Goal: Communication & Community: Answer question/provide support

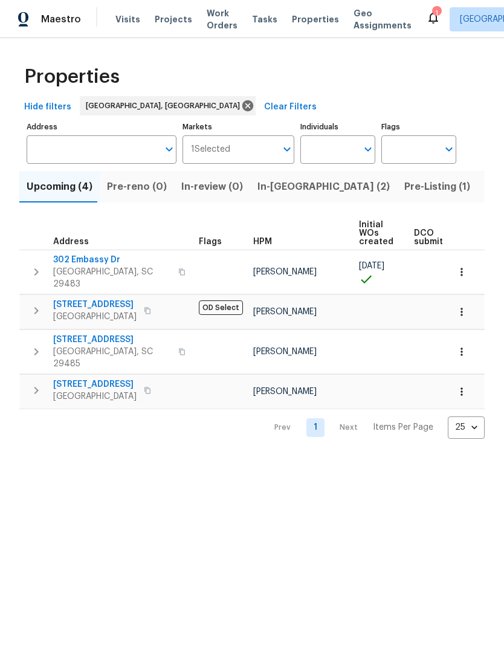
click at [14, 404] on div "Properties Hide filters Charleston, SC Clear Filters Address Address Markets 1 …" at bounding box center [252, 248] width 504 height 420
click at [267, 189] on span "In-[GEOGRAPHIC_DATA] (2)" at bounding box center [323, 186] width 132 height 17
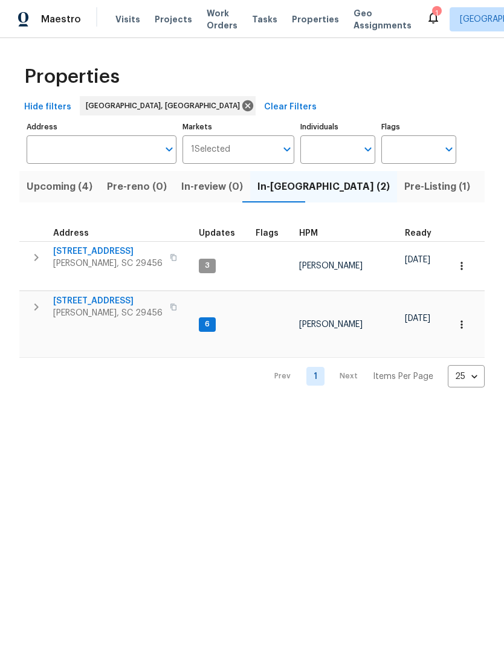
click at [109, 307] on span "[PERSON_NAME], SC 29456" at bounding box center [107, 313] width 109 height 12
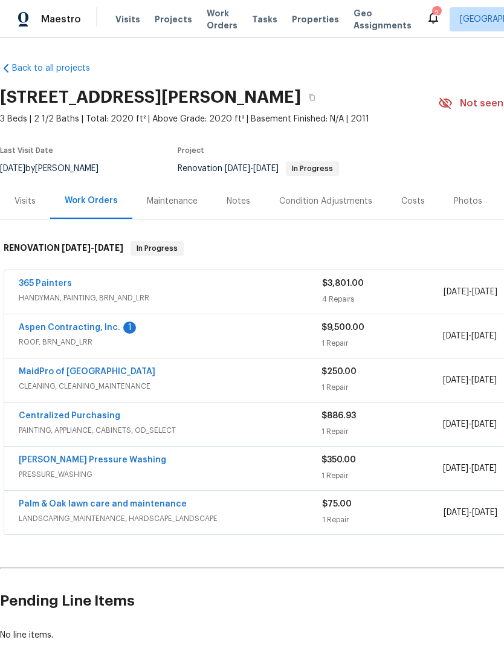
click at [91, 348] on div "Aspen Contracting, Inc. 1 ROOF, BRN_AND_LRR" at bounding box center [170, 336] width 303 height 29
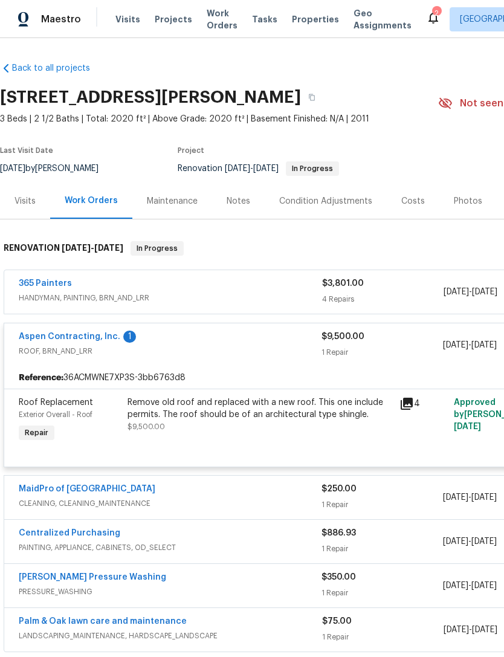
click at [121, 476] on div "MaidPro of Charleston CLEANING, CLEANING_MAINTENANCE $250.00 1 Repair [DATE] - …" at bounding box center [341, 498] width 675 height 44
click at [105, 471] on div "365 Painters HANDYMAN, PAINTING, BRN_AND_LRR $3,801.00 4 Repairs [DATE] - [DATE…" at bounding box center [342, 461] width 676 height 382
click at [82, 492] on link "MaidPro of [GEOGRAPHIC_DATA]" at bounding box center [87, 489] width 137 height 8
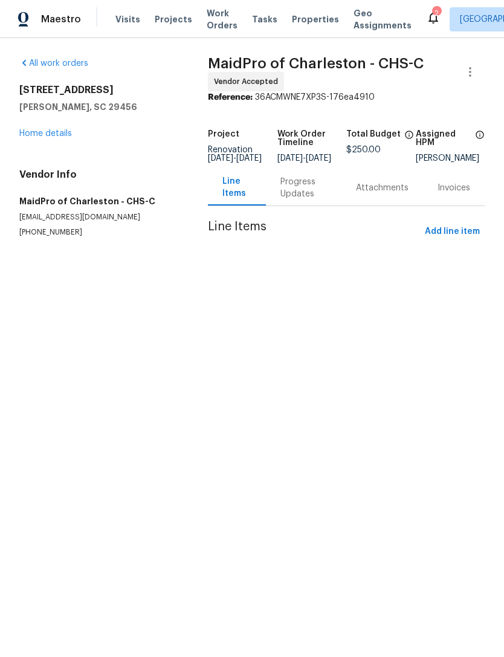
click at [299, 200] on div "Progress Updates" at bounding box center [303, 188] width 47 height 24
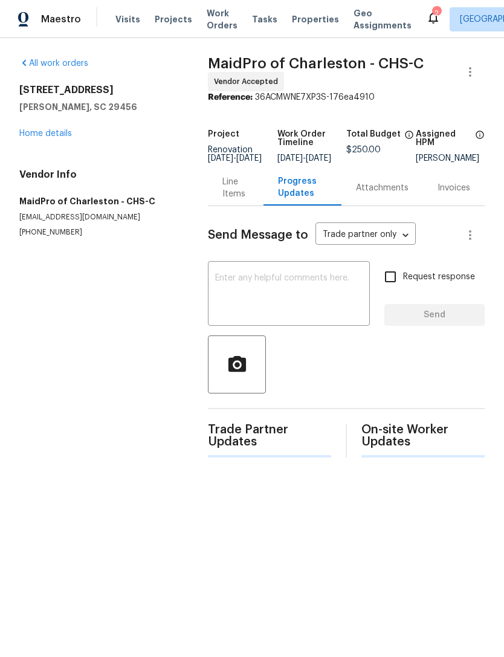
click at [287, 288] on textarea at bounding box center [288, 295] width 147 height 42
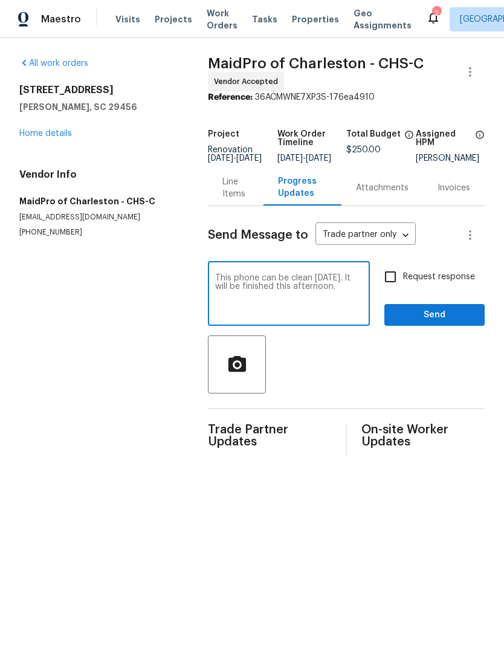
click at [256, 285] on textarea "This phone can be clean [DATE]. It will be finished this afternoon." at bounding box center [288, 295] width 147 height 42
type textarea "This home can be clean [DATE]. It will be finished this afternoon."
click at [391, 290] on input "Request response" at bounding box center [390, 276] width 25 height 25
checkbox input "true"
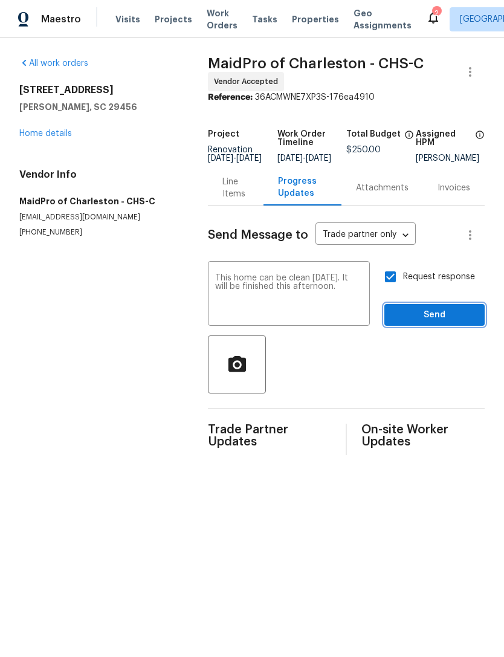
click at [433, 319] on span "Send" at bounding box center [434, 315] width 81 height 15
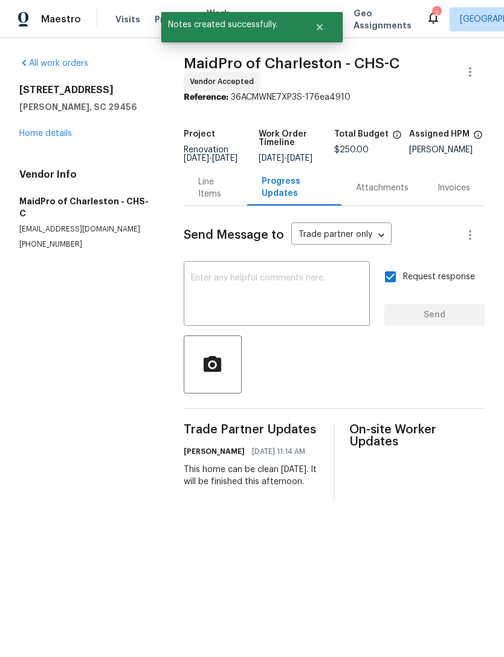
click at [68, 135] on link "Home details" at bounding box center [45, 133] width 53 height 8
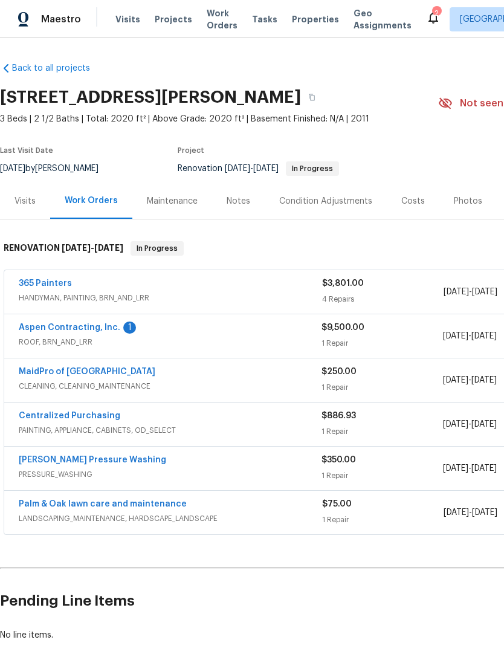
click at [67, 287] on link "365 Painters" at bounding box center [45, 283] width 53 height 8
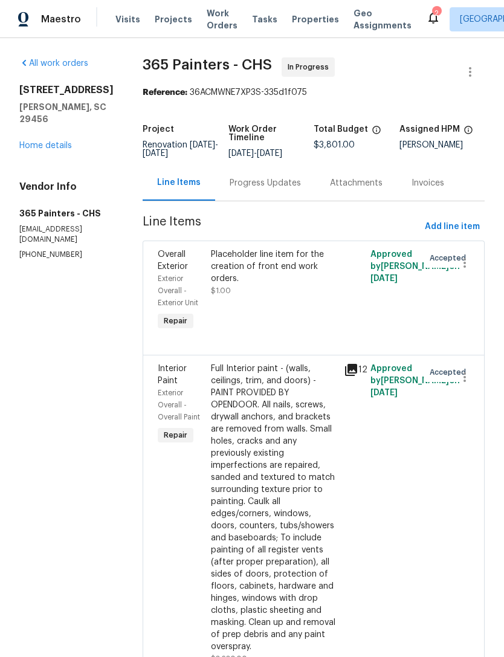
click at [259, 188] on div "Progress Updates" at bounding box center [265, 183] width 71 height 12
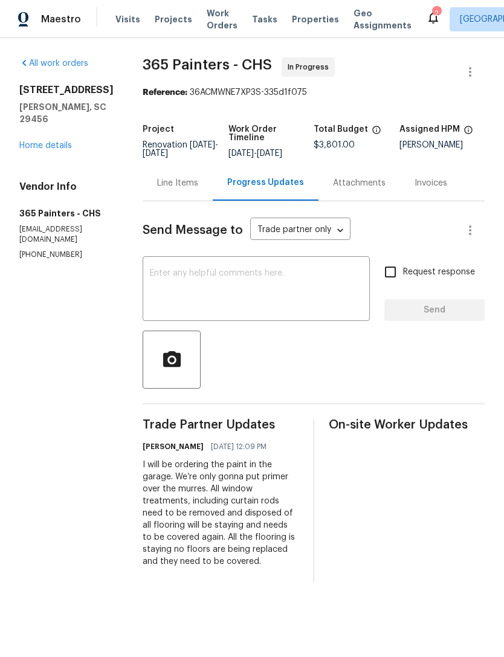
click at [273, 276] on textarea at bounding box center [256, 290] width 213 height 42
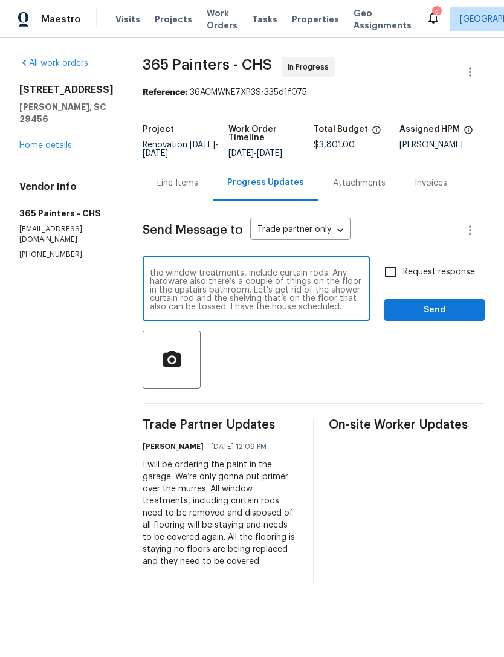
scroll to position [8, 0]
type textarea "Just a couple of notes make sure they dispose of all the window treatments, inc…"
click at [388, 270] on input "Request response" at bounding box center [390, 271] width 25 height 25
checkbox input "true"
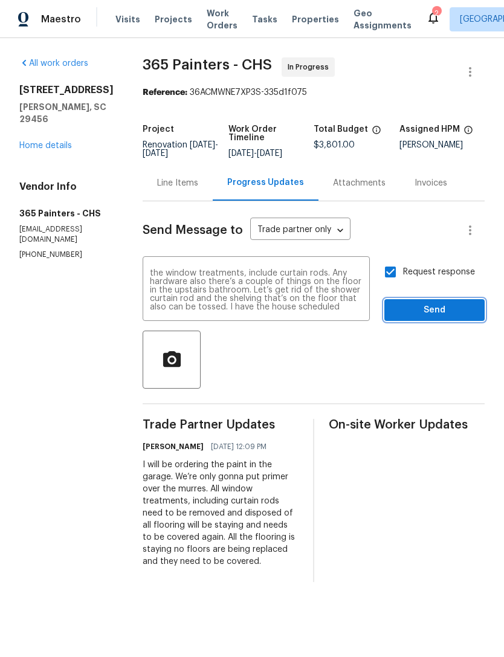
click at [424, 307] on span "Send" at bounding box center [434, 310] width 81 height 15
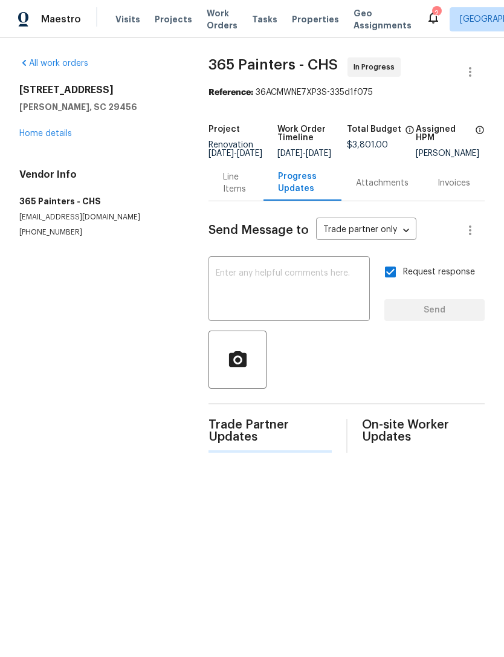
scroll to position [0, 0]
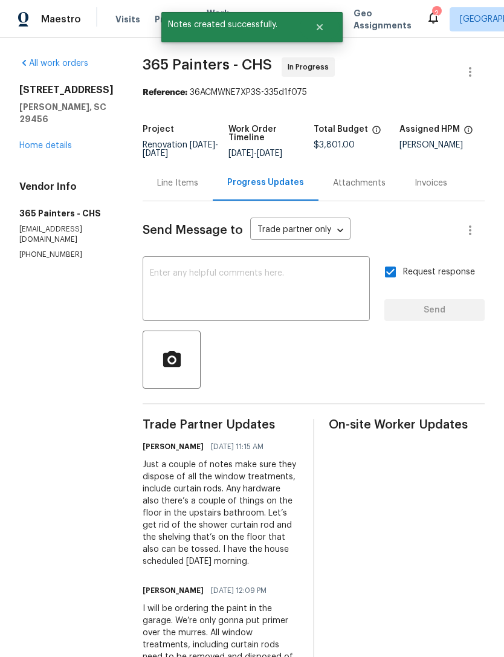
click at [60, 146] on link "Home details" at bounding box center [45, 145] width 53 height 8
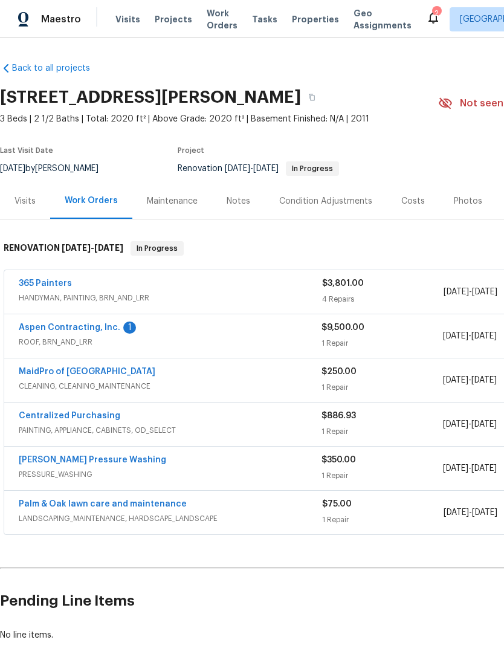
click at [80, 282] on div "365 Painters" at bounding box center [170, 284] width 303 height 15
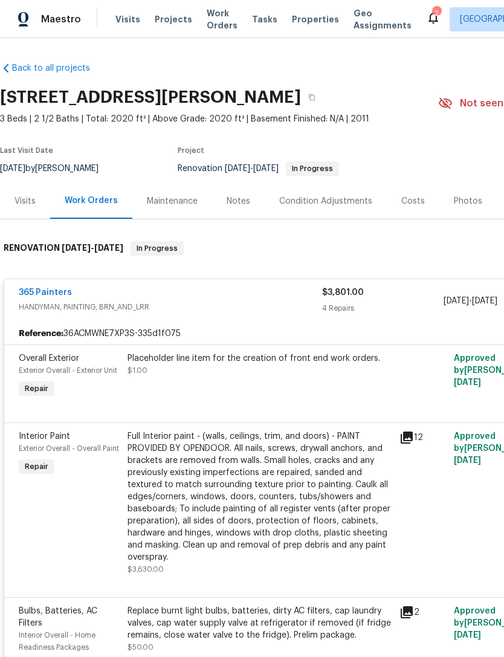
click at [120, 310] on span "HANDYMAN, PAINTING, BRN_AND_LRR" at bounding box center [170, 307] width 303 height 12
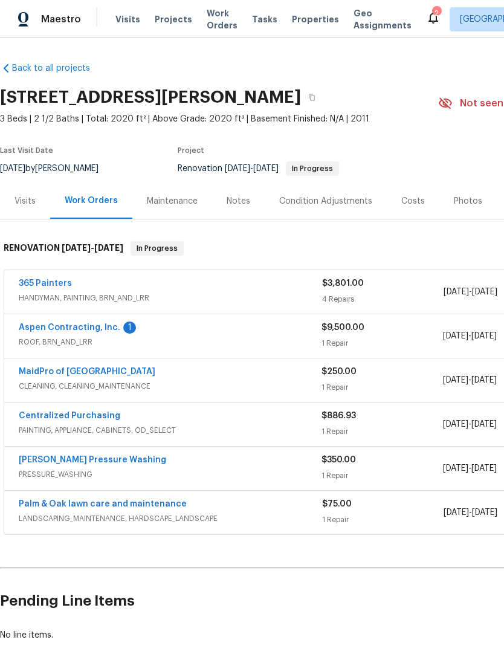
click at [97, 292] on span "HANDYMAN, PAINTING, BRN_AND_LRR" at bounding box center [170, 298] width 303 height 12
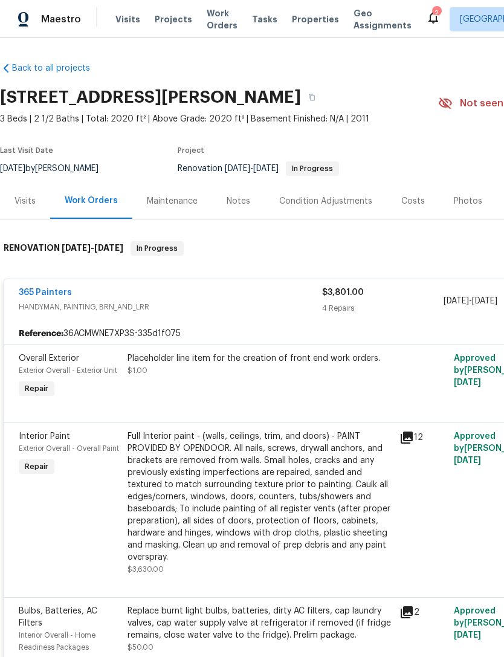
click at [111, 301] on span "HANDYMAN, PAINTING, BRN_AND_LRR" at bounding box center [170, 307] width 303 height 12
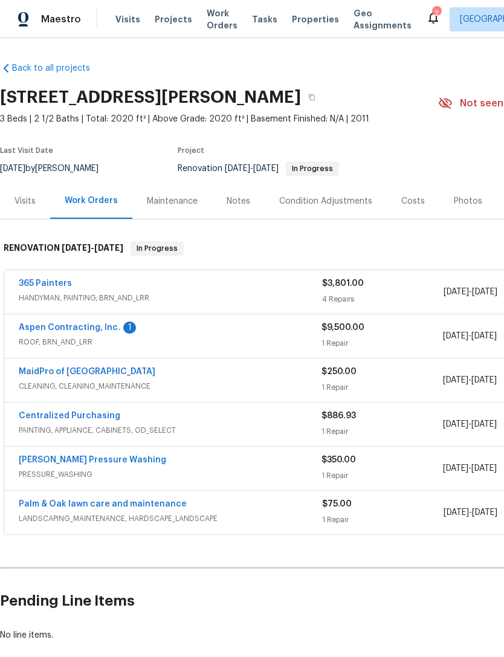
click at [76, 291] on div "365 Painters" at bounding box center [170, 284] width 303 height 15
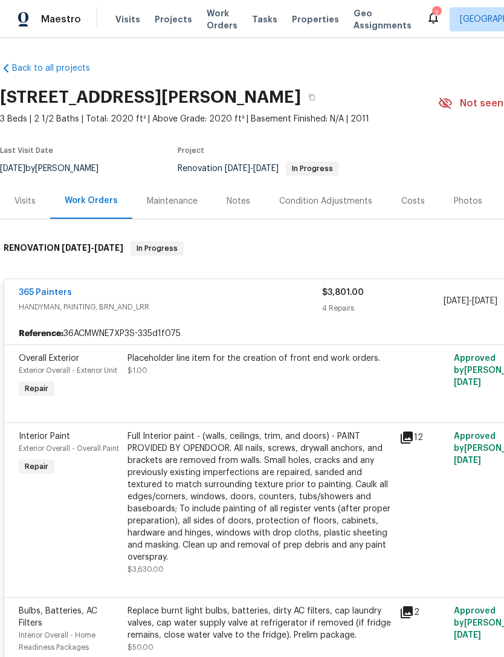
click at [232, 201] on div "Notes" at bounding box center [239, 201] width 24 height 12
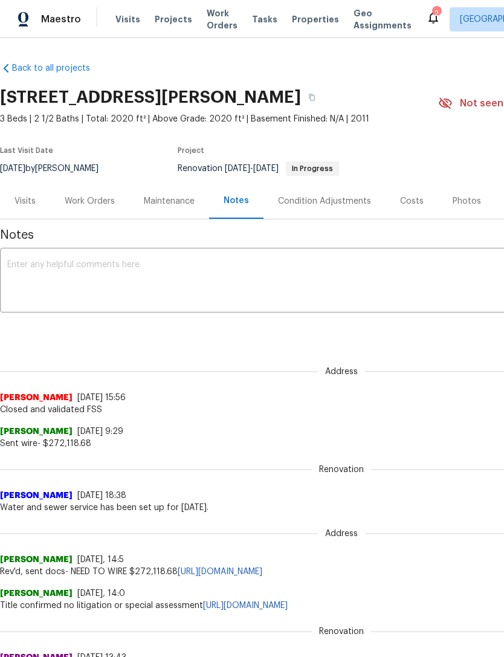
click at [95, 205] on div "Work Orders" at bounding box center [90, 201] width 50 height 12
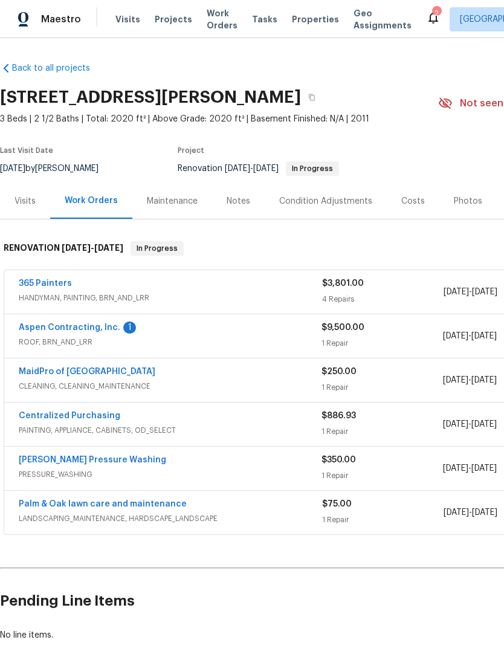
click at [57, 286] on link "365 Painters" at bounding box center [45, 283] width 53 height 8
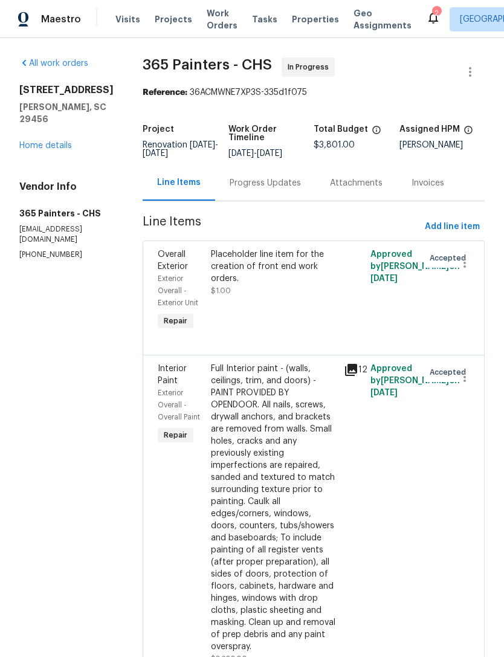
click at [257, 183] on div "Progress Updates" at bounding box center [265, 183] width 71 height 12
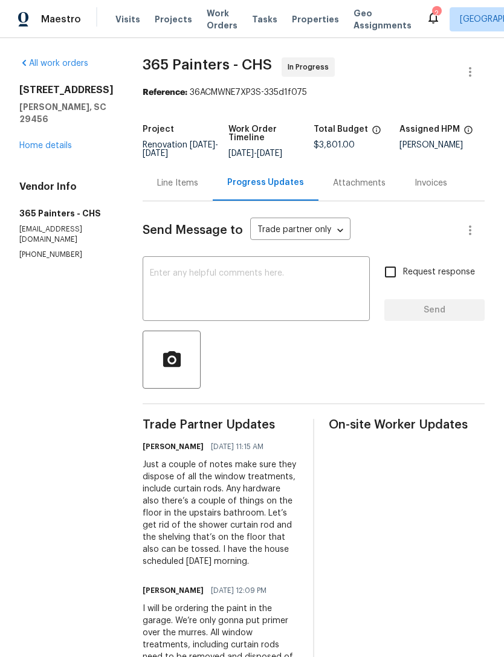
click at [244, 267] on div "x ​" at bounding box center [256, 290] width 227 height 62
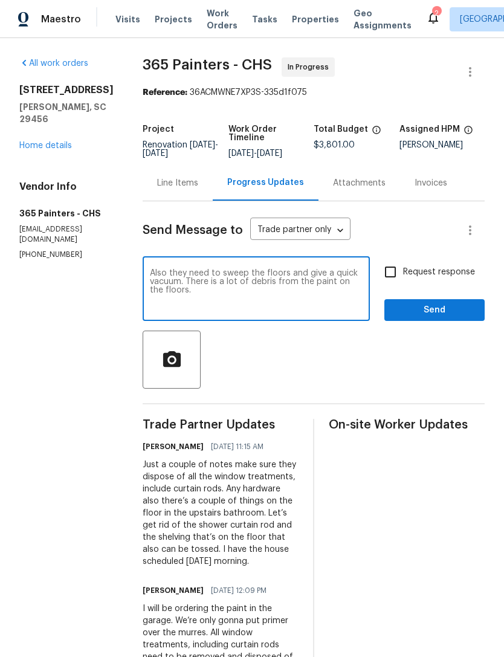
type textarea "Also they need to sweep the floors and give a quick vacuum. There is a lot of d…"
click at [397, 274] on input "Request response" at bounding box center [390, 271] width 25 height 25
checkbox input "true"
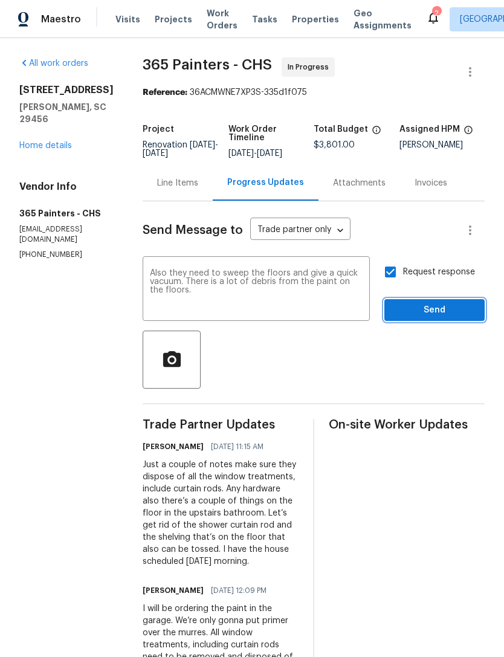
click at [429, 306] on span "Send" at bounding box center [434, 310] width 81 height 15
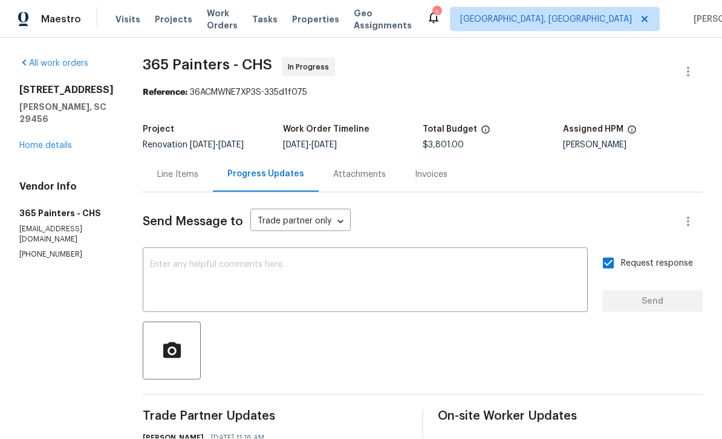
click at [504, 245] on div "Send Message to Trade partner only Trade partner only ​ x ​ Request response Se…" at bounding box center [423, 442] width 560 height 499
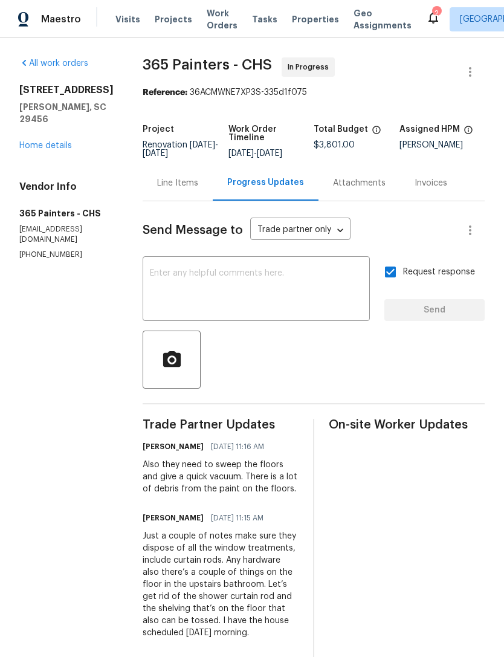
click at [46, 627] on section "All work orders [STREET_ADDRESS] Home details Vendor Info 365 Painters - CHS [E…" at bounding box center [66, 427] width 94 height 740
